Goal: Task Accomplishment & Management: Manage account settings

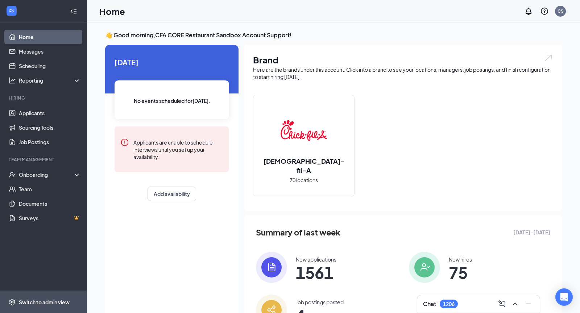
click at [39, 304] on div "Switch to admin view" at bounding box center [44, 302] width 51 height 7
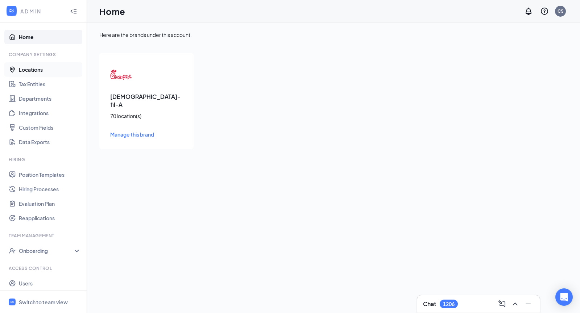
click at [40, 73] on link "Locations" at bounding box center [50, 69] width 62 height 15
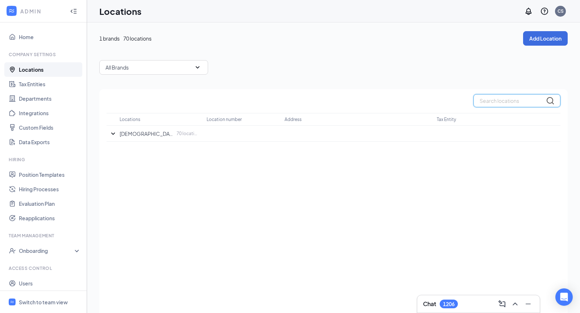
click at [489, 101] on input "text" at bounding box center [516, 100] width 87 height 13
paste input "[GEOGRAPHIC_DATA]"
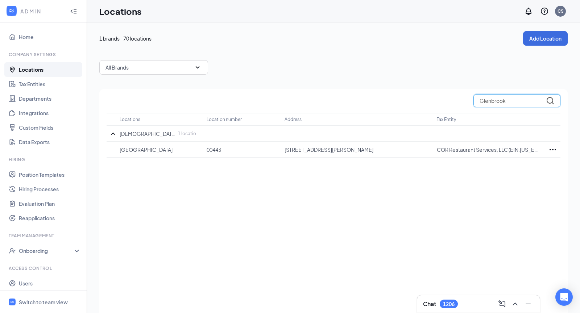
type input "Glenbrook"
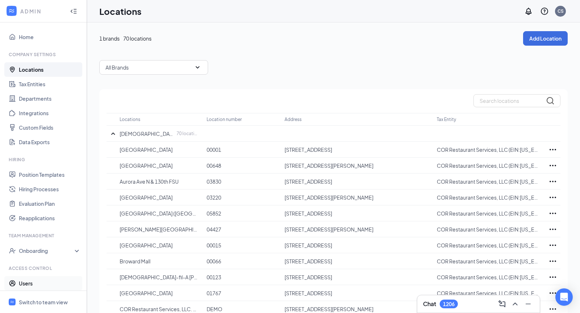
click at [36, 282] on link "Users" at bounding box center [50, 283] width 62 height 15
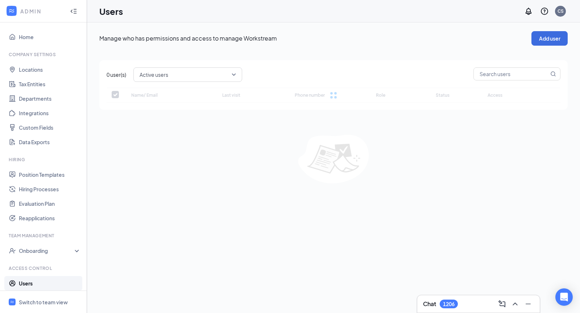
checkbox input "false"
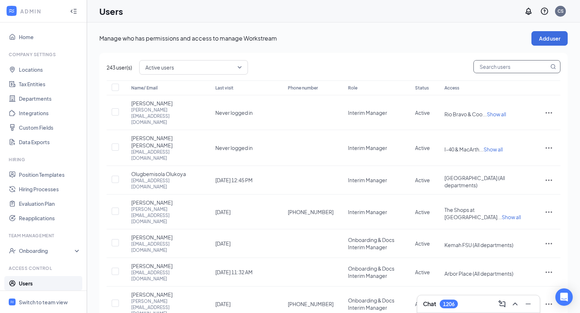
click at [499, 69] on input "text" at bounding box center [511, 67] width 75 height 12
paste input "rod.allison2@cfacorp.com"
type input "rod.allison2@cfacorp.com"
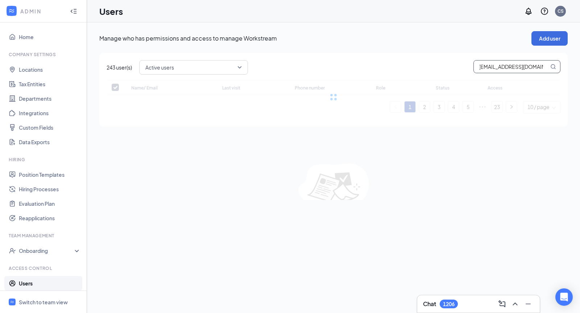
checkbox input "false"
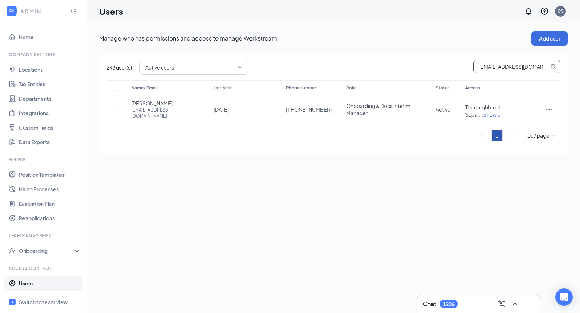
type input "rod.allison2@cfacorp.com"
click at [502, 111] on span "Show all" at bounding box center [492, 114] width 19 height 7
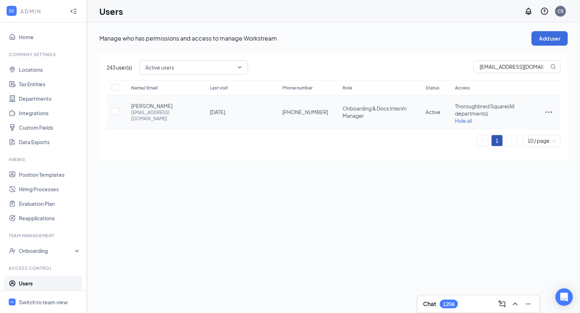
click at [545, 111] on icon "ActionsIcon" at bounding box center [549, 112] width 9 height 9
click at [522, 128] on span "Edit user" at bounding box center [512, 127] width 21 height 7
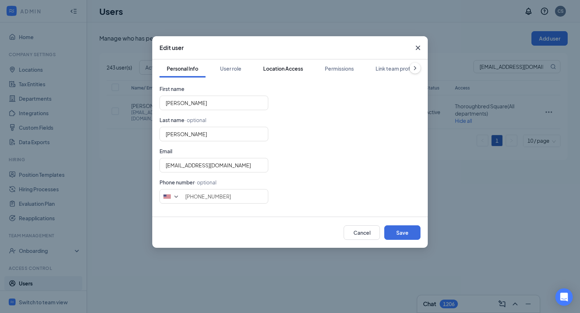
click at [284, 69] on div "Location Access" at bounding box center [283, 68] width 40 height 7
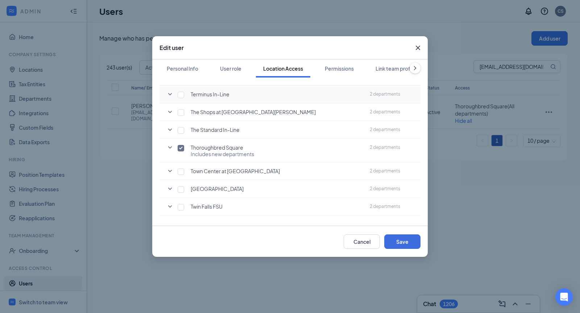
scroll to position [1141, 0]
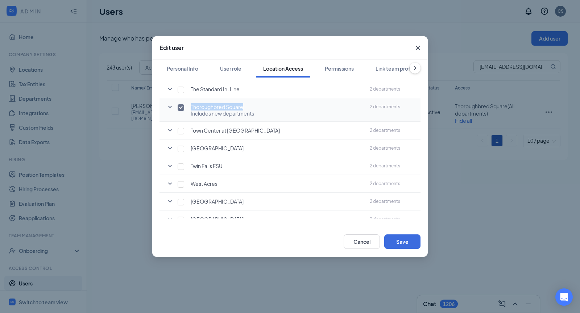
drag, startPoint x: 248, startPoint y: 95, endPoint x: 190, endPoint y: 95, distance: 57.6
click at [190, 103] on div "Thoroughbred Square" at bounding box center [273, 106] width 182 height 7
copy span "Thoroughbred Square"
click at [179, 104] on input "checkbox" at bounding box center [181, 107] width 7 height 7
checkbox input "false"
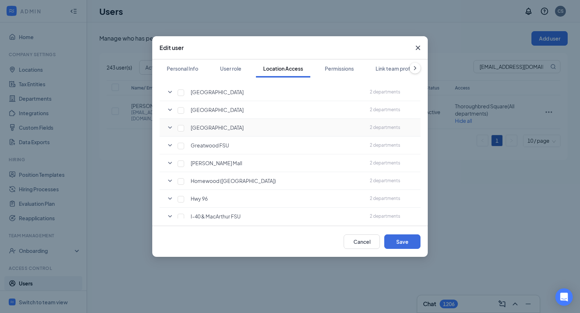
scroll to position [343, 0]
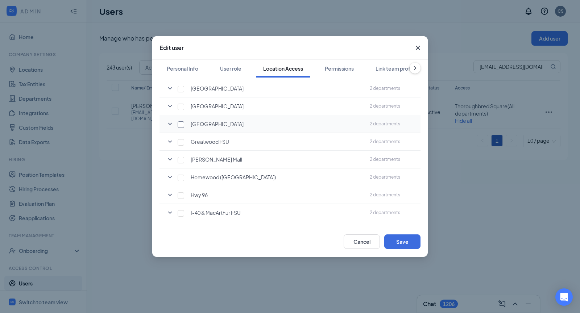
click at [181, 121] on input "checkbox" at bounding box center [181, 124] width 7 height 7
checkbox input "true"
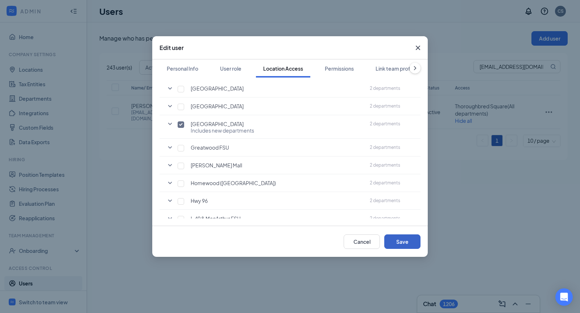
click at [393, 240] on button "Save" at bounding box center [402, 242] width 36 height 15
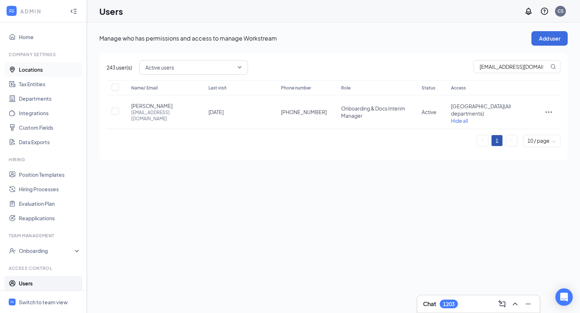
click at [44, 71] on link "Locations" at bounding box center [50, 69] width 62 height 15
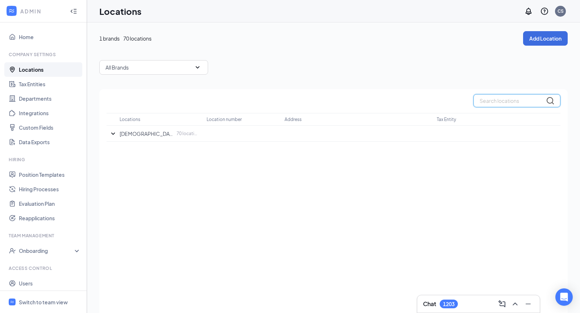
click at [492, 102] on input "text" at bounding box center [516, 100] width 87 height 13
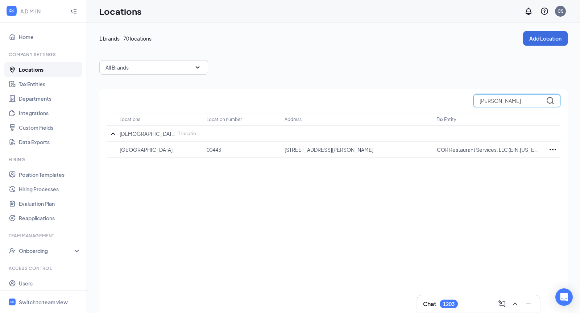
type input "glen"
